Goal: Task Accomplishment & Management: Use online tool/utility

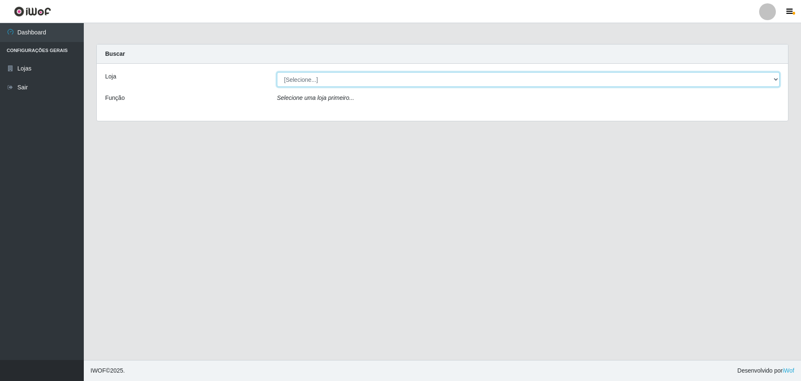
drag, startPoint x: 299, startPoint y: 75, endPoint x: 300, endPoint y: 81, distance: 6.3
click at [299, 78] on select "[Selecione...] Extrabom - Loja 05 [GEOGRAPHIC_DATA]" at bounding box center [528, 79] width 503 height 15
select select "494"
click at [277, 72] on select "[Selecione...] Extrabom - Loja 05 [GEOGRAPHIC_DATA]" at bounding box center [528, 79] width 503 height 15
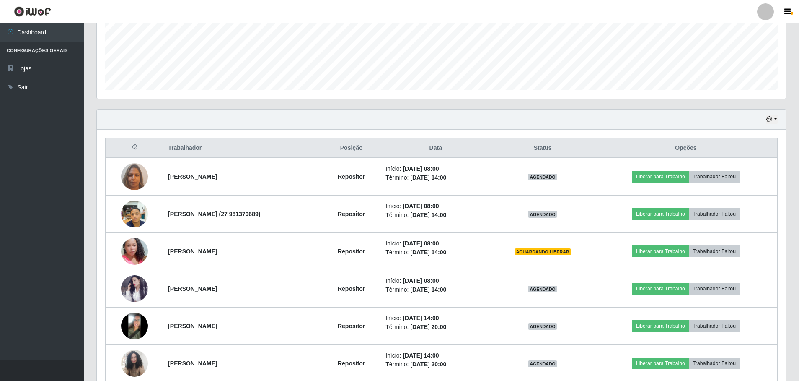
scroll to position [251, 0]
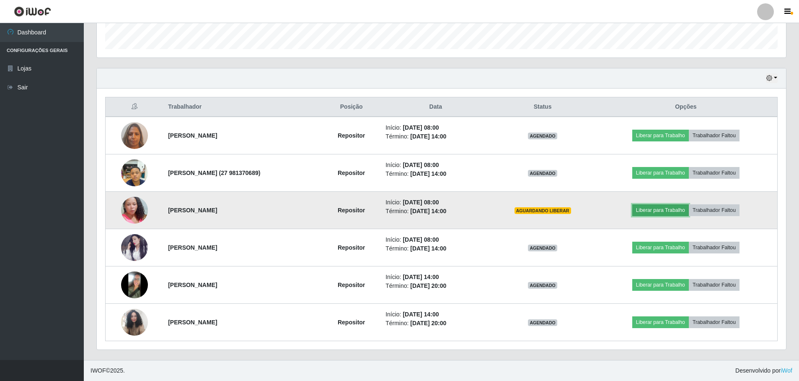
click at [665, 213] on button "Liberar para Trabalho" at bounding box center [660, 210] width 57 height 12
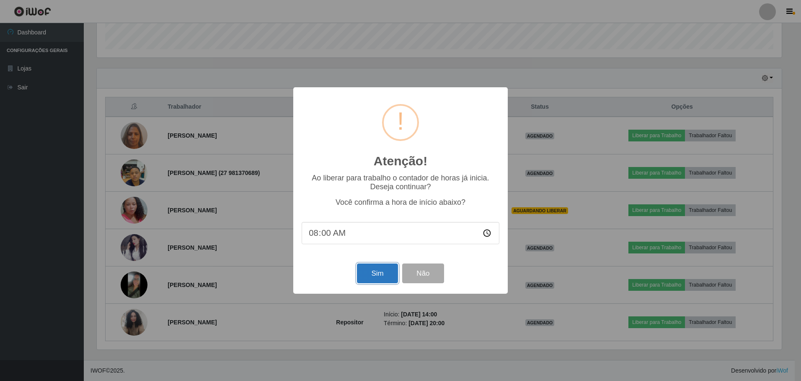
click at [375, 278] on button "Sim" at bounding box center [377, 273] width 41 height 20
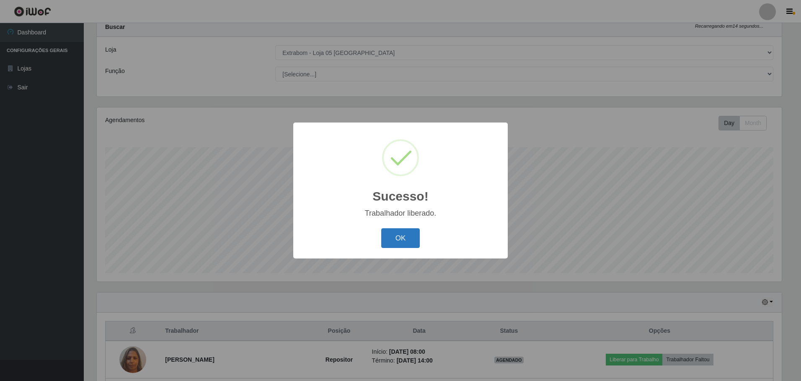
click at [406, 234] on button "OK" at bounding box center [400, 238] width 39 height 20
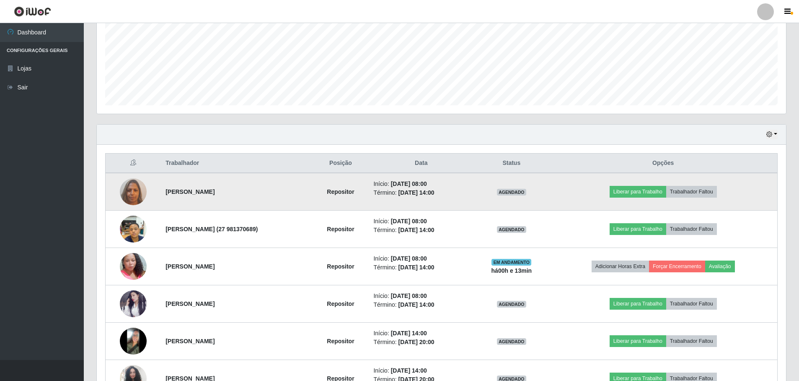
scroll to position [236, 0]
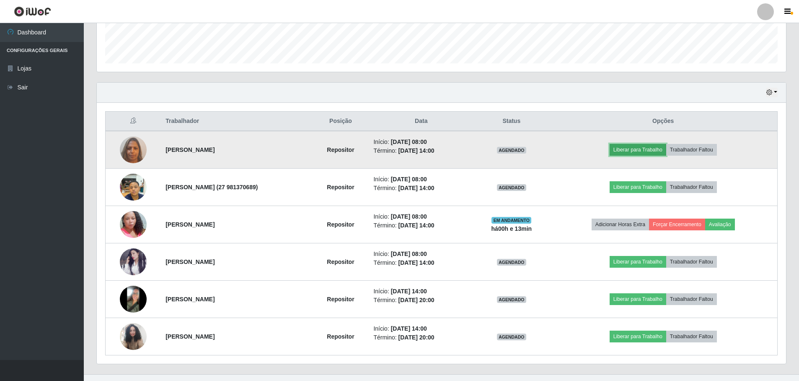
click at [658, 151] on button "Liberar para Trabalho" at bounding box center [638, 150] width 57 height 12
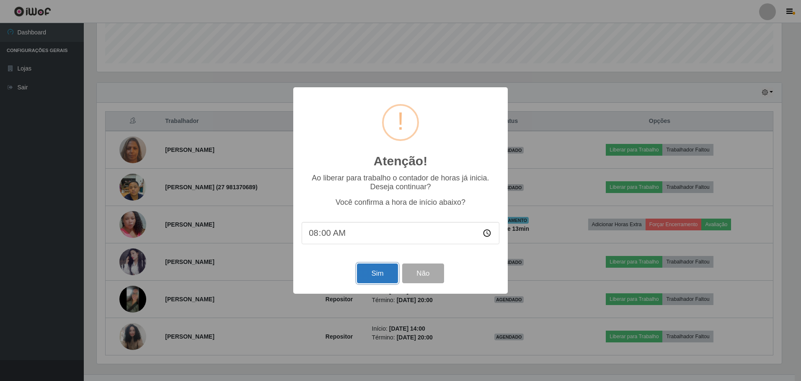
click at [389, 277] on button "Sim" at bounding box center [377, 273] width 41 height 20
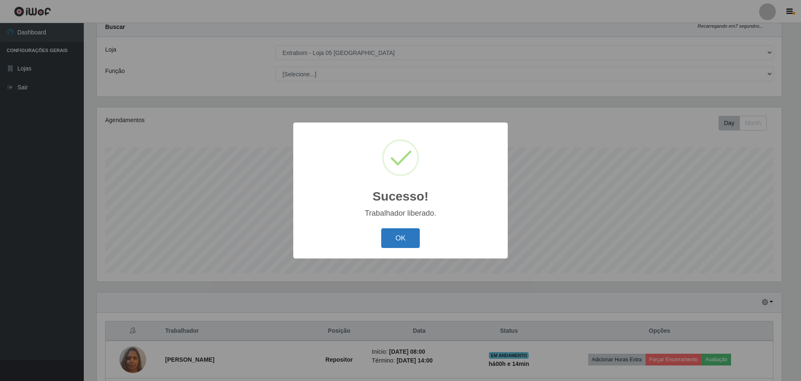
click at [399, 240] on button "OK" at bounding box center [400, 238] width 39 height 20
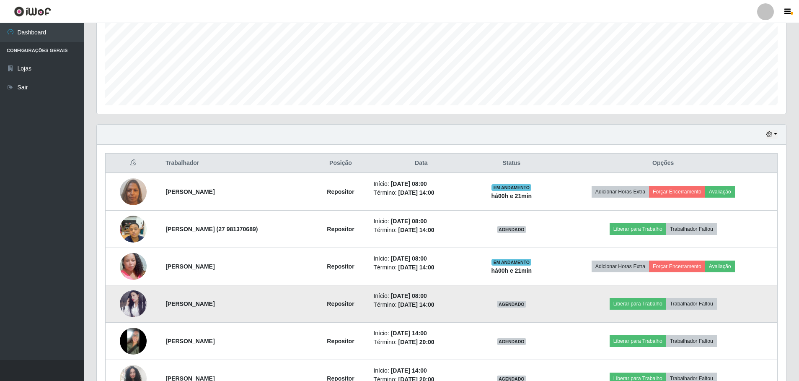
scroll to position [251, 0]
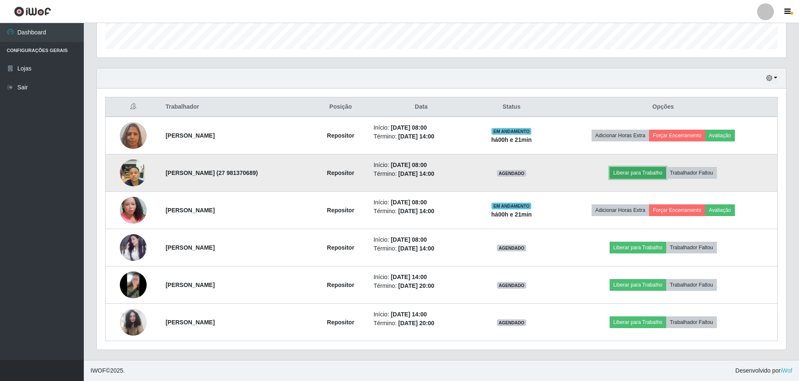
click at [627, 170] on button "Liberar para Trabalho" at bounding box center [638, 173] width 57 height 12
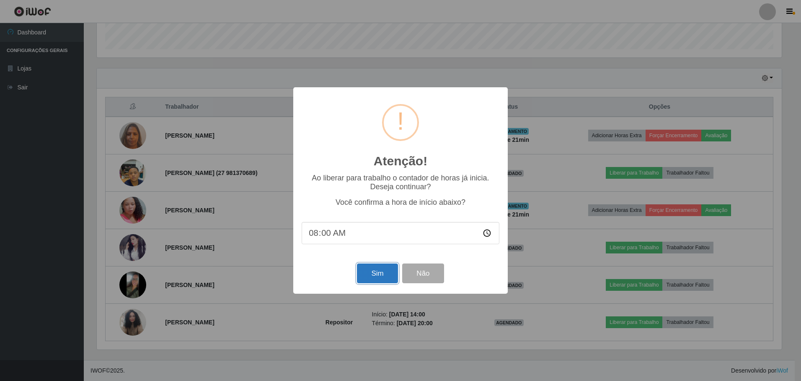
click at [375, 277] on button "Sim" at bounding box center [377, 273] width 41 height 20
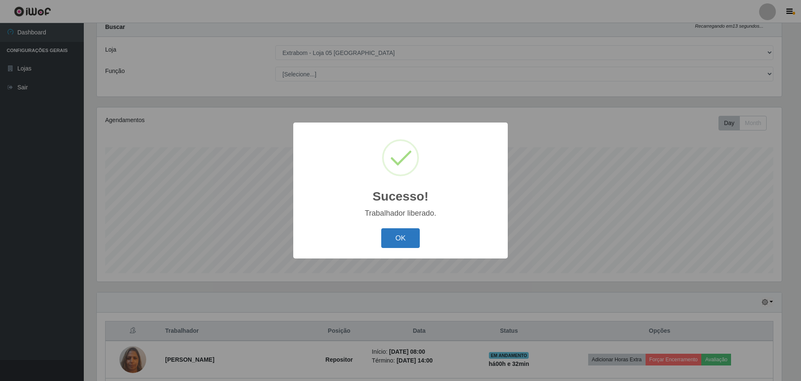
click at [409, 237] on button "OK" at bounding box center [400, 238] width 39 height 20
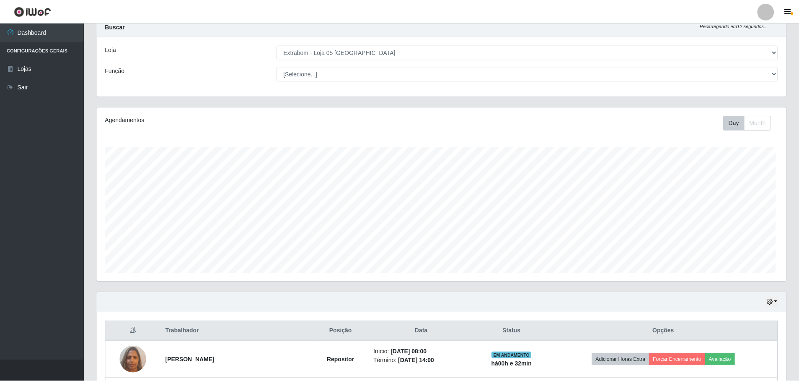
scroll to position [174, 689]
